Goal: Information Seeking & Learning: Learn about a topic

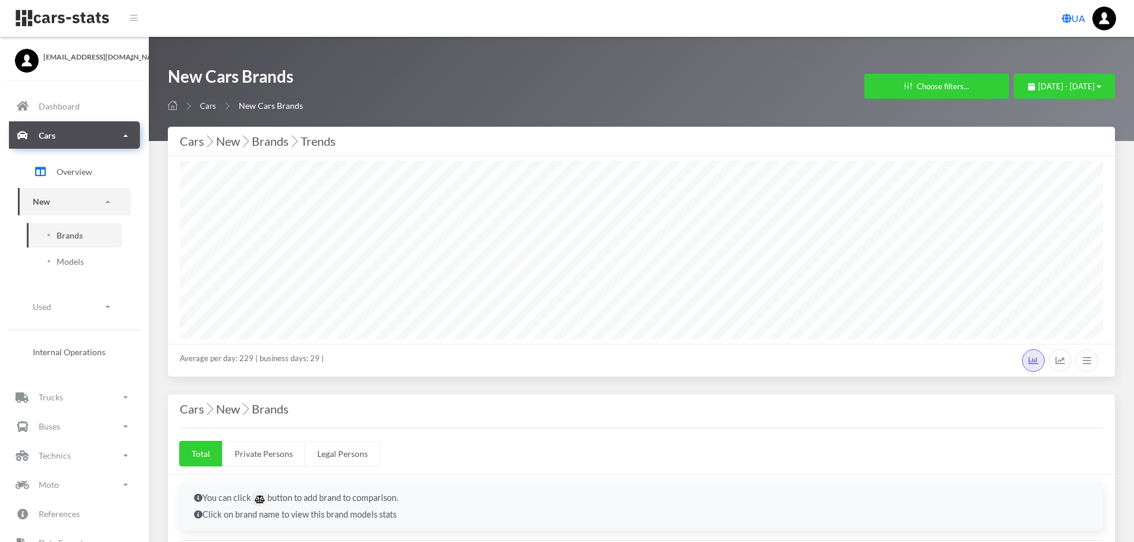
select select "25"
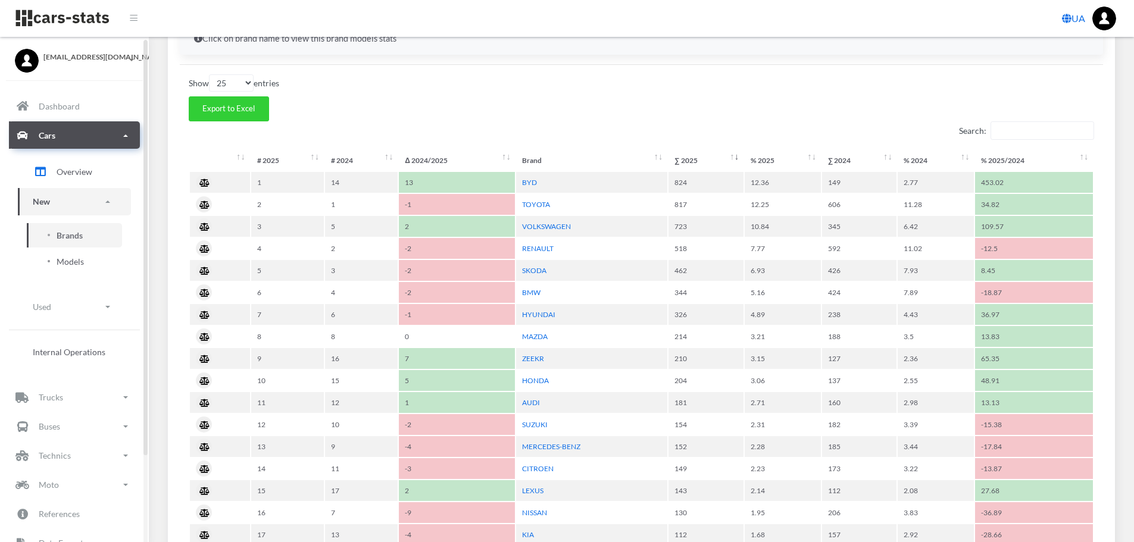
click at [82, 263] on span "Models" at bounding box center [70, 261] width 27 height 12
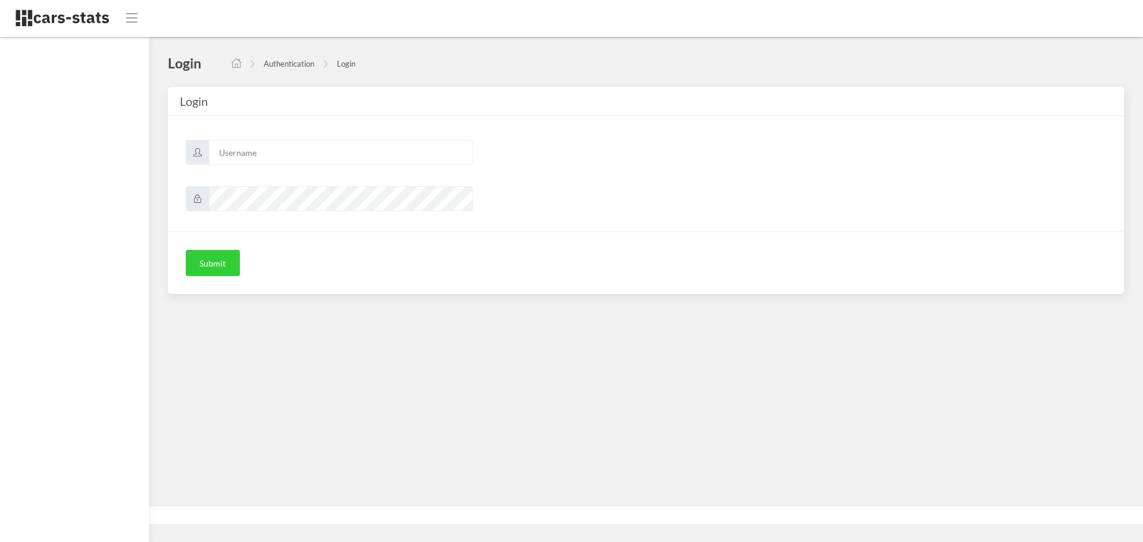
scroll to position [9, 9]
type input "mazda"
click at [209, 265] on button "Submit" at bounding box center [213, 263] width 54 height 26
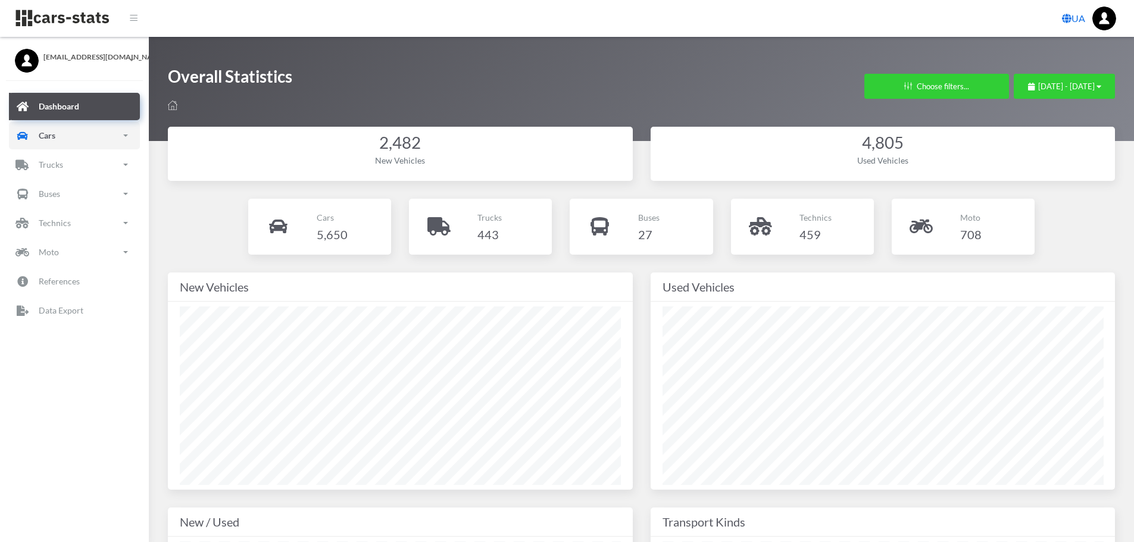
click at [58, 142] on link "Cars" at bounding box center [74, 135] width 131 height 27
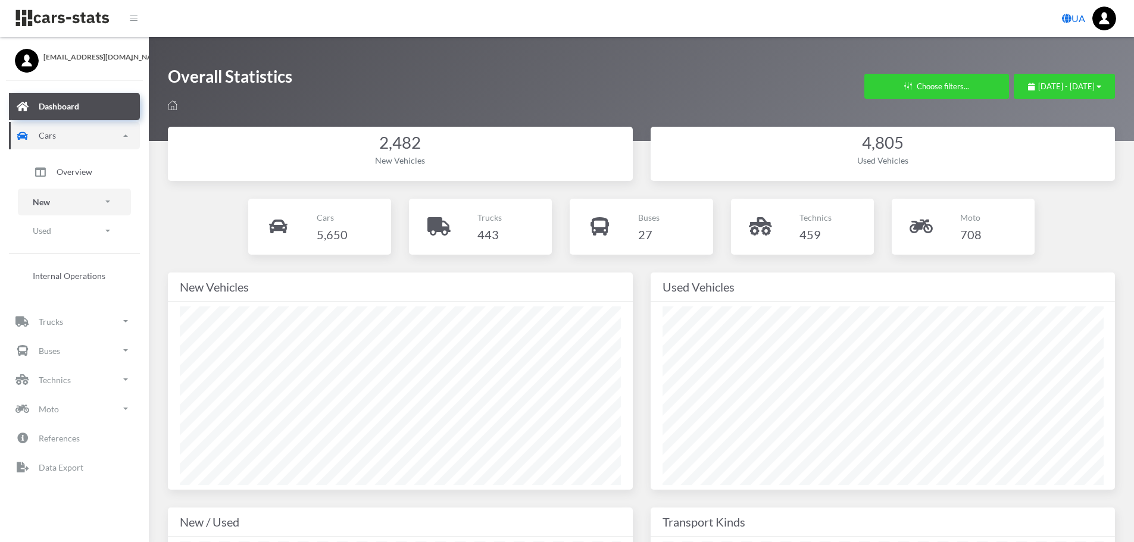
click at [49, 202] on p "New" at bounding box center [41, 202] width 17 height 15
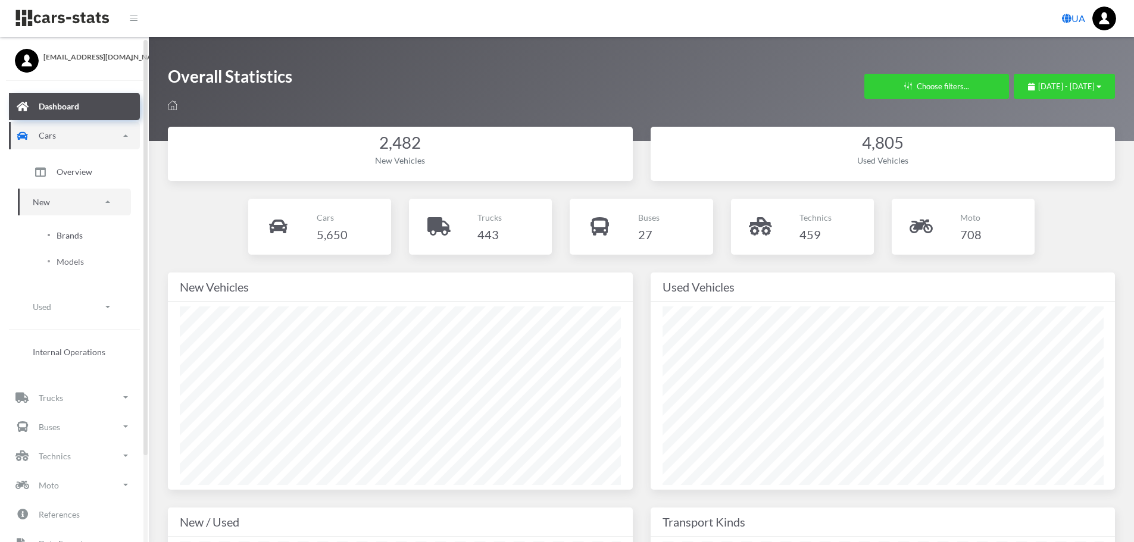
click at [60, 235] on span "Brands" at bounding box center [70, 235] width 26 height 12
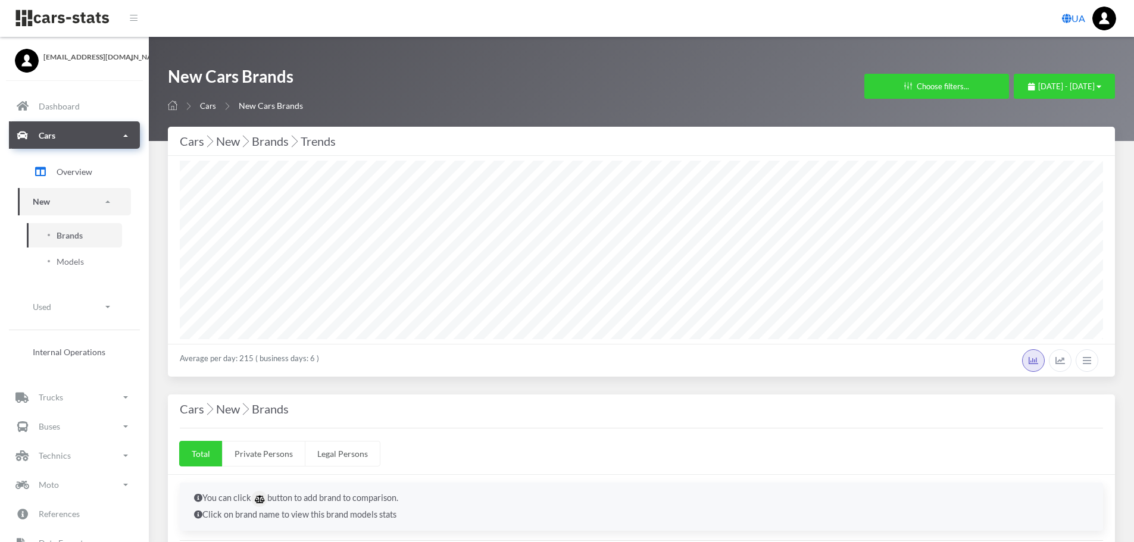
select select "25"
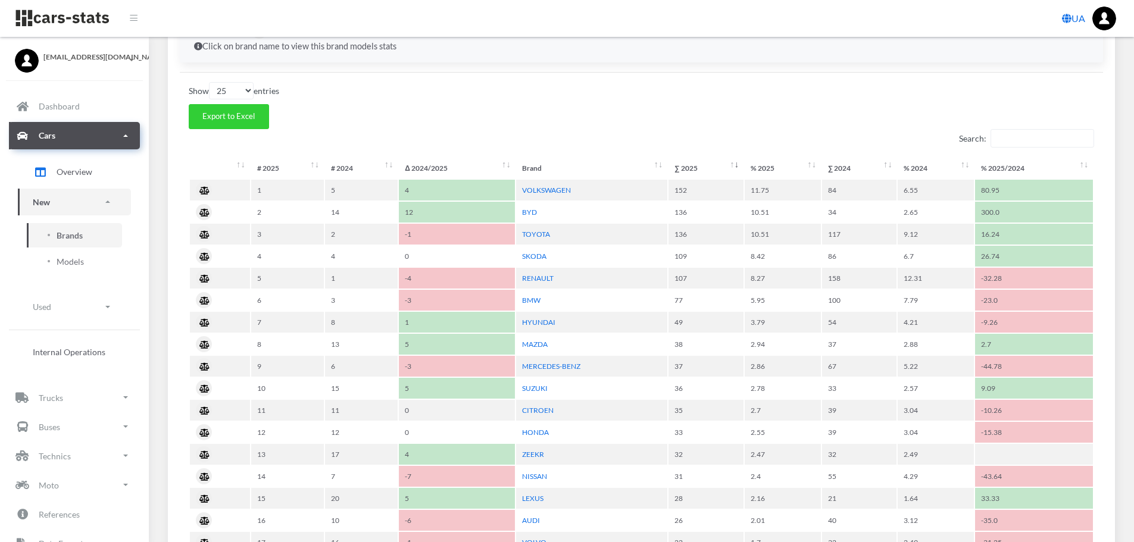
scroll to position [476, 0]
